Goal: Task Accomplishment & Management: Manage account settings

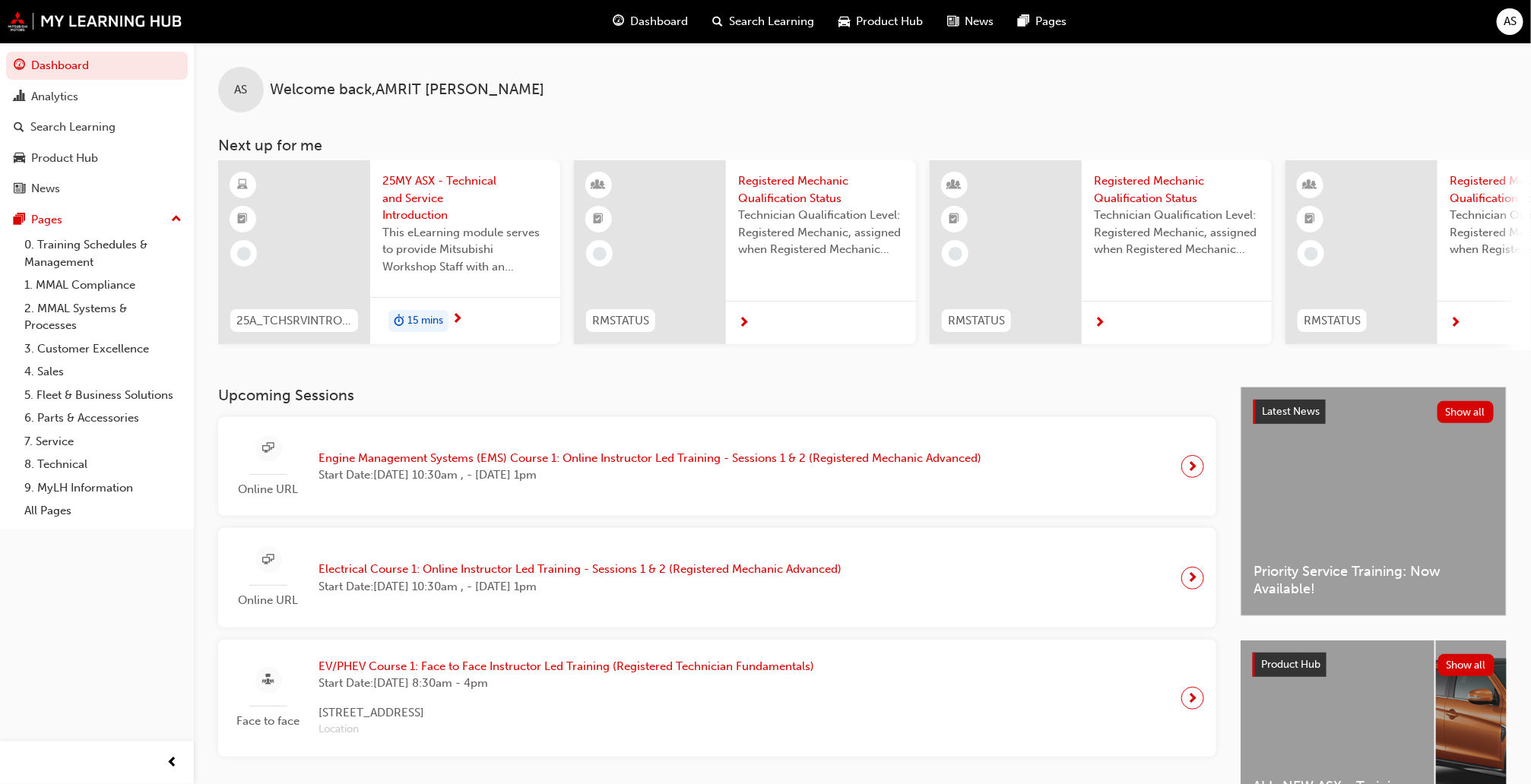
drag, startPoint x: 1516, startPoint y: 20, endPoint x: 1515, endPoint y: 37, distance: 17.0
click at [1515, 37] on div "Dashboard Search Learning Product Hub News Pages AS" at bounding box center [765, 21] width 1531 height 43
click at [1516, 23] on span "AS" at bounding box center [1510, 21] width 13 height 17
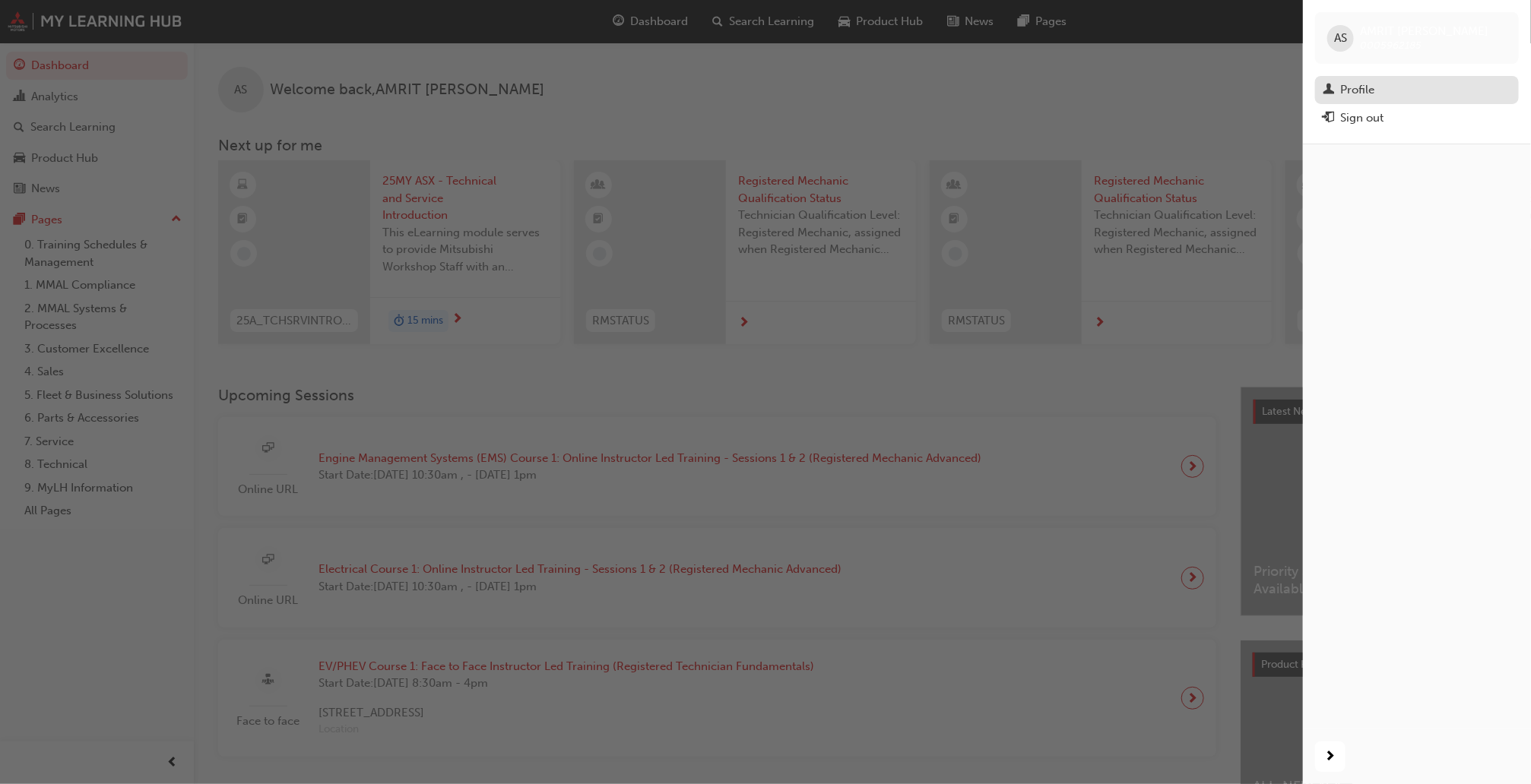
click at [1366, 89] on div "Profile" at bounding box center [1357, 89] width 34 height 17
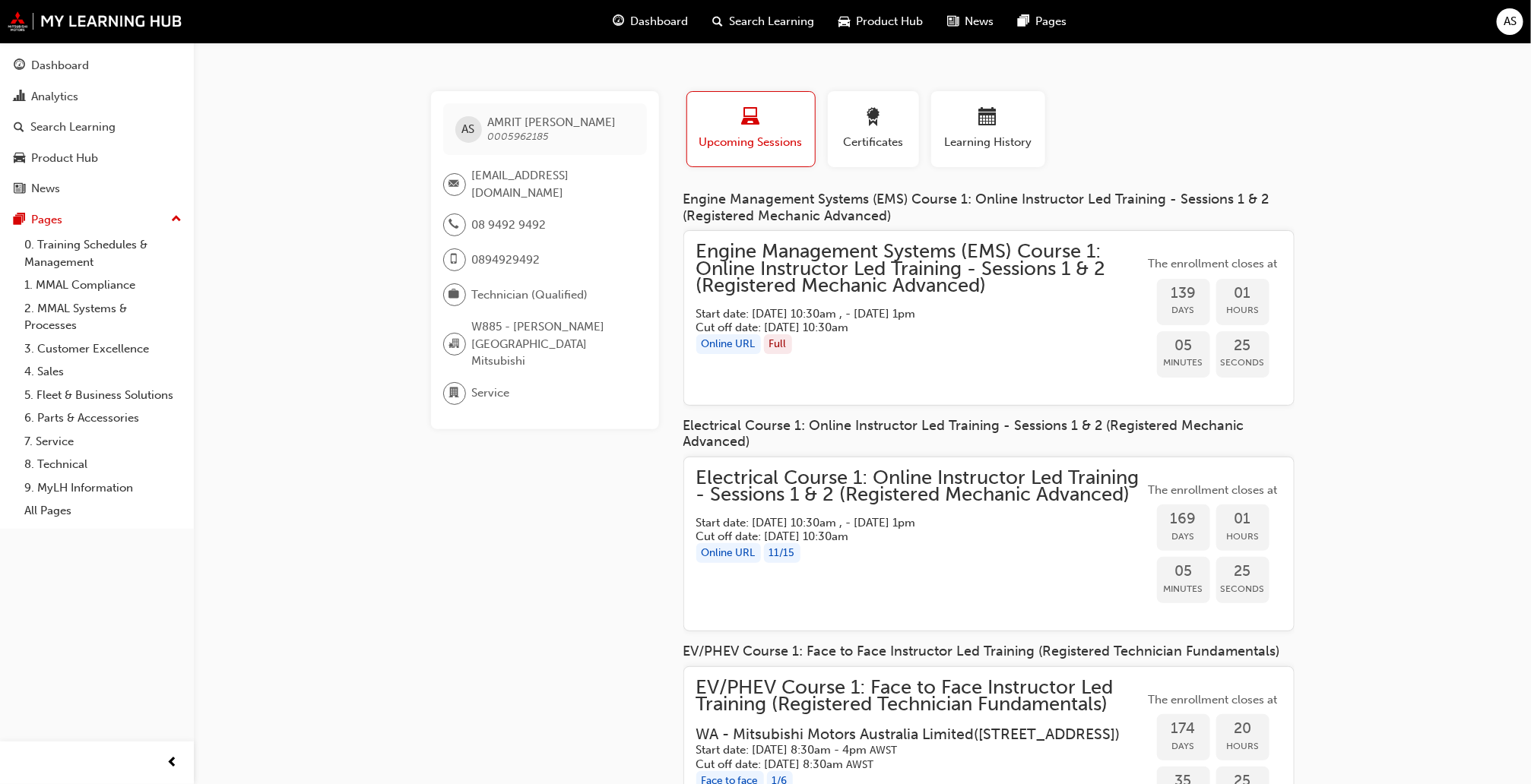
click at [1506, 20] on span "AS" at bounding box center [1510, 21] width 13 height 17
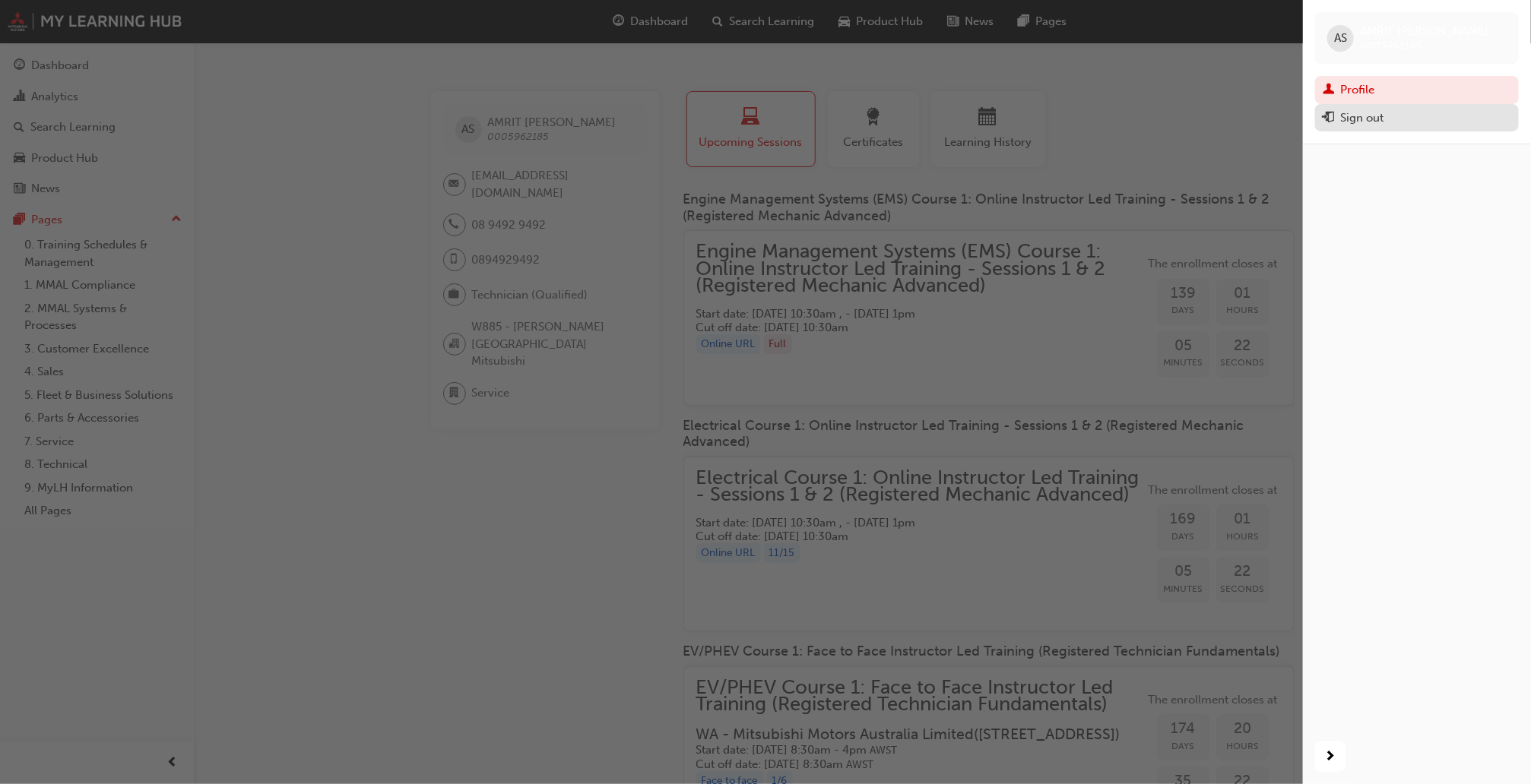
click at [1406, 112] on div "Sign out" at bounding box center [1417, 118] width 189 height 19
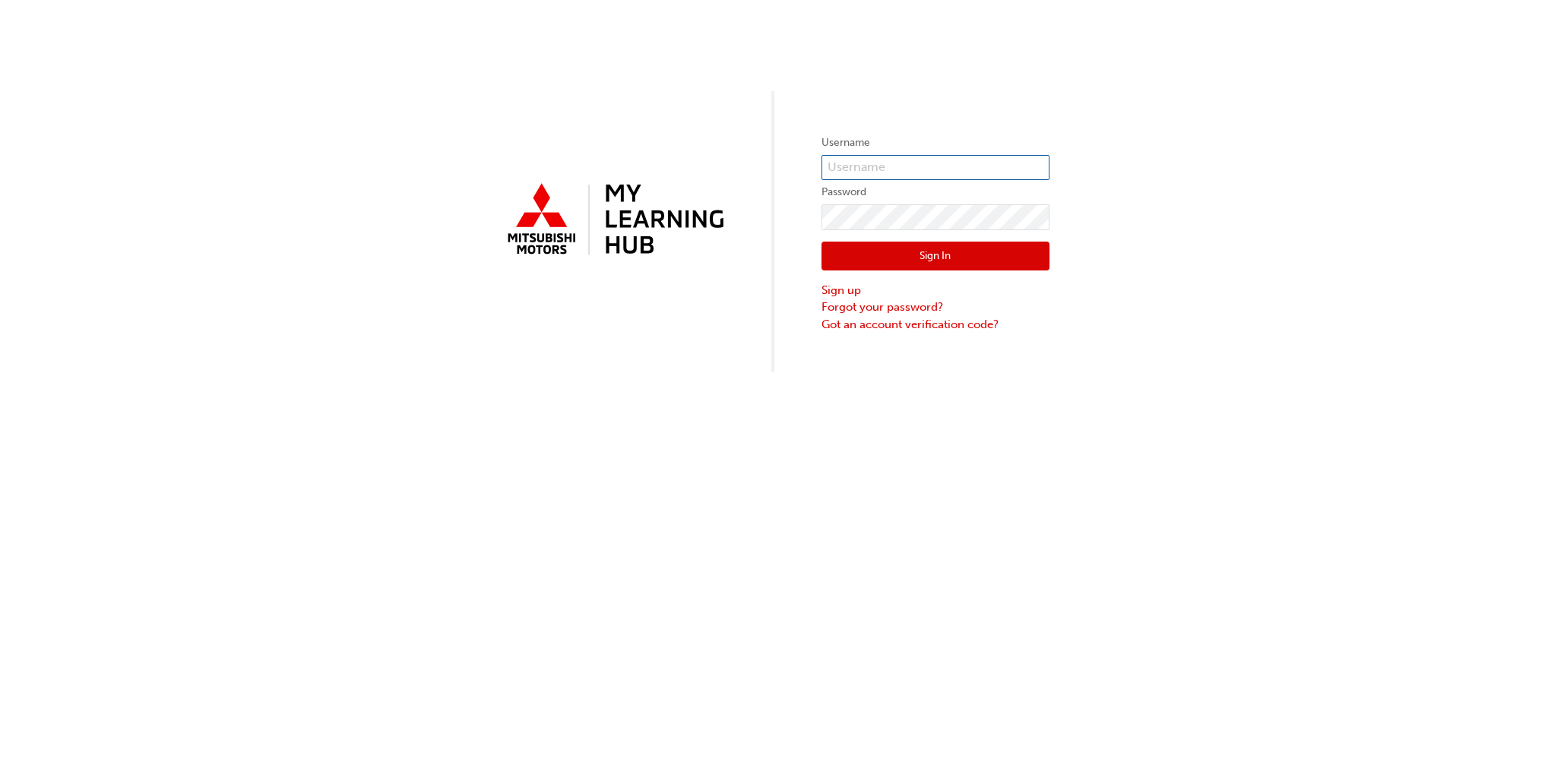
click at [989, 167] on input "text" at bounding box center [936, 168] width 228 height 26
type input "0005951326"
click button "Sign In" at bounding box center [936, 256] width 228 height 29
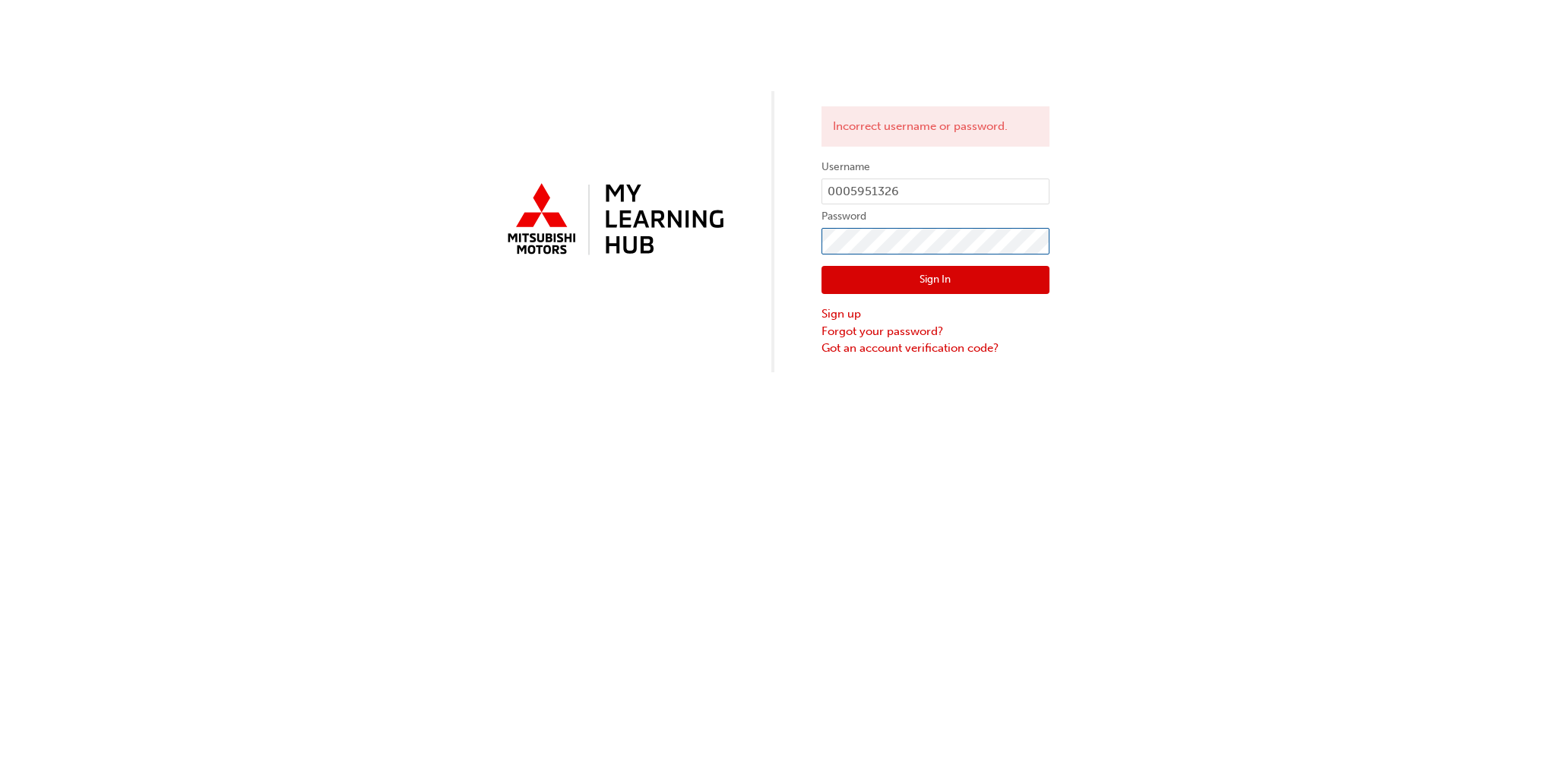
click button "Sign In" at bounding box center [936, 280] width 228 height 29
click at [969, 272] on button "Sign In" at bounding box center [936, 280] width 228 height 29
